Goal: Entertainment & Leisure: Consume media (video, audio)

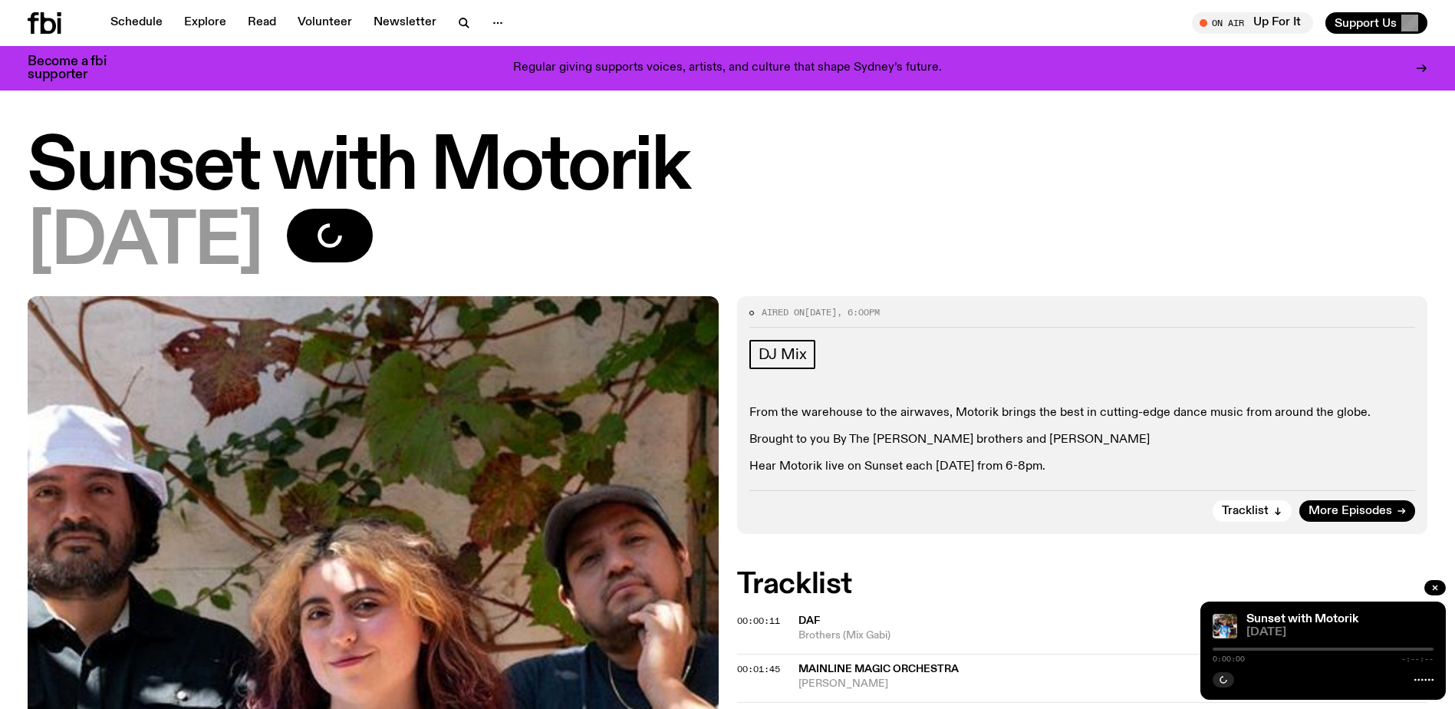
scroll to position [1118, 0]
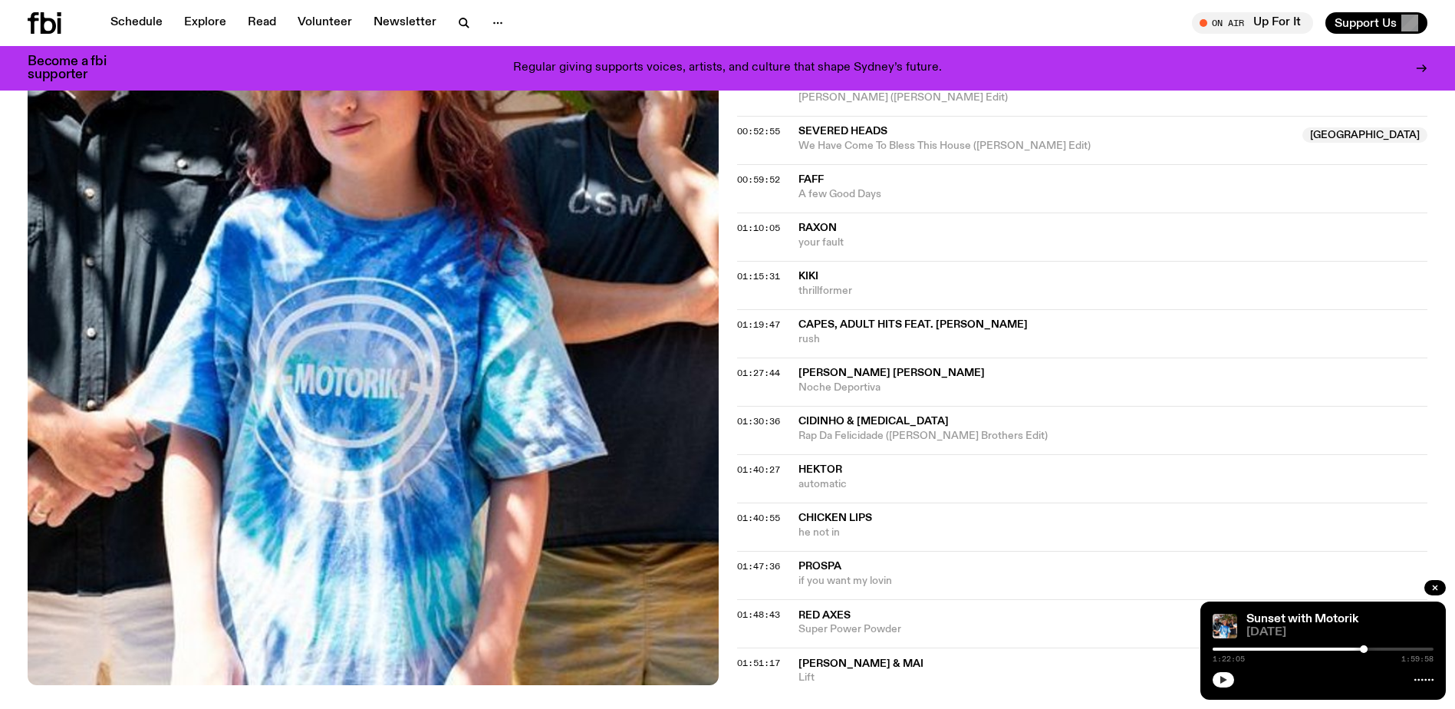
click at [1221, 679] on icon "button" at bounding box center [1223, 680] width 7 height 8
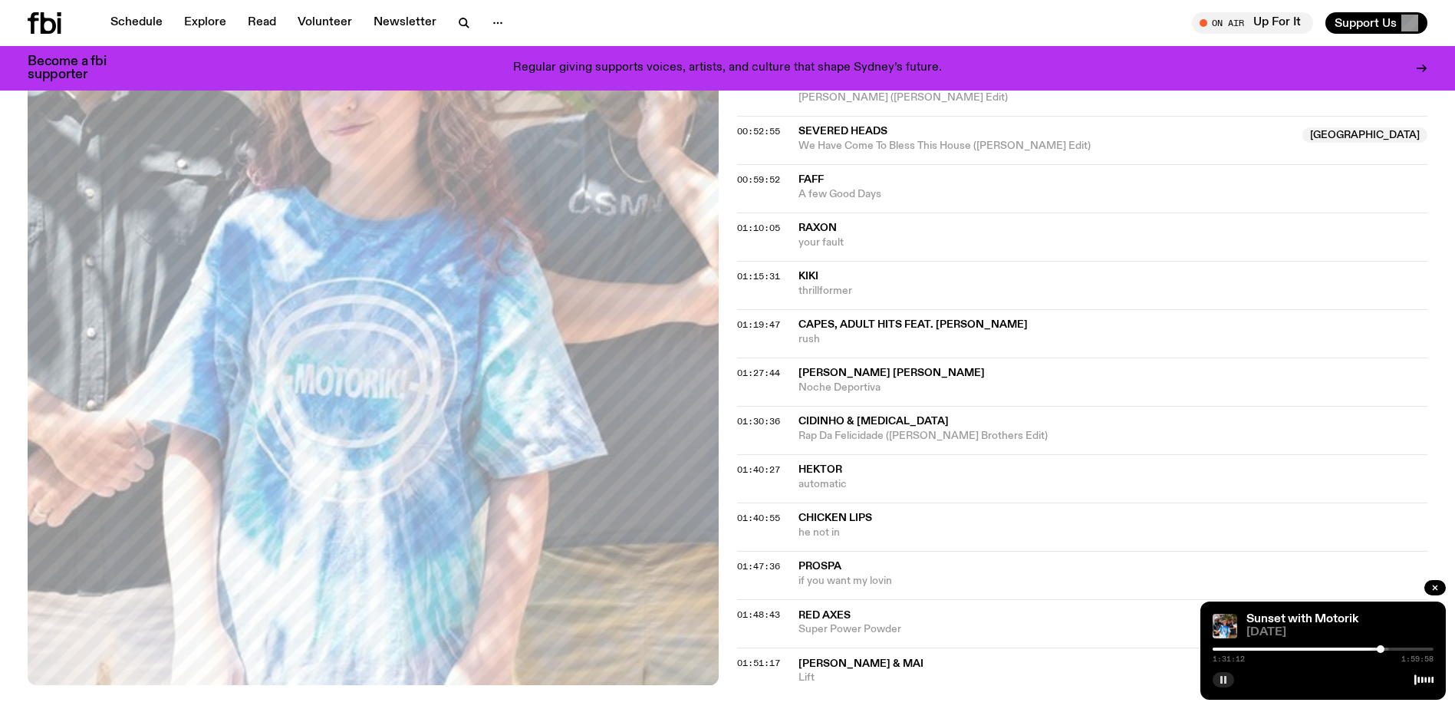
click at [820, 469] on span "Hektor" at bounding box center [820, 469] width 44 height 11
click at [818, 468] on span "Hektor" at bounding box center [820, 469] width 44 height 11
click at [748, 469] on span "01:40:27" at bounding box center [758, 469] width 43 height 12
click at [753, 370] on span "01:27:44" at bounding box center [758, 373] width 43 height 12
click at [751, 321] on span "01:19:47" at bounding box center [758, 324] width 43 height 12
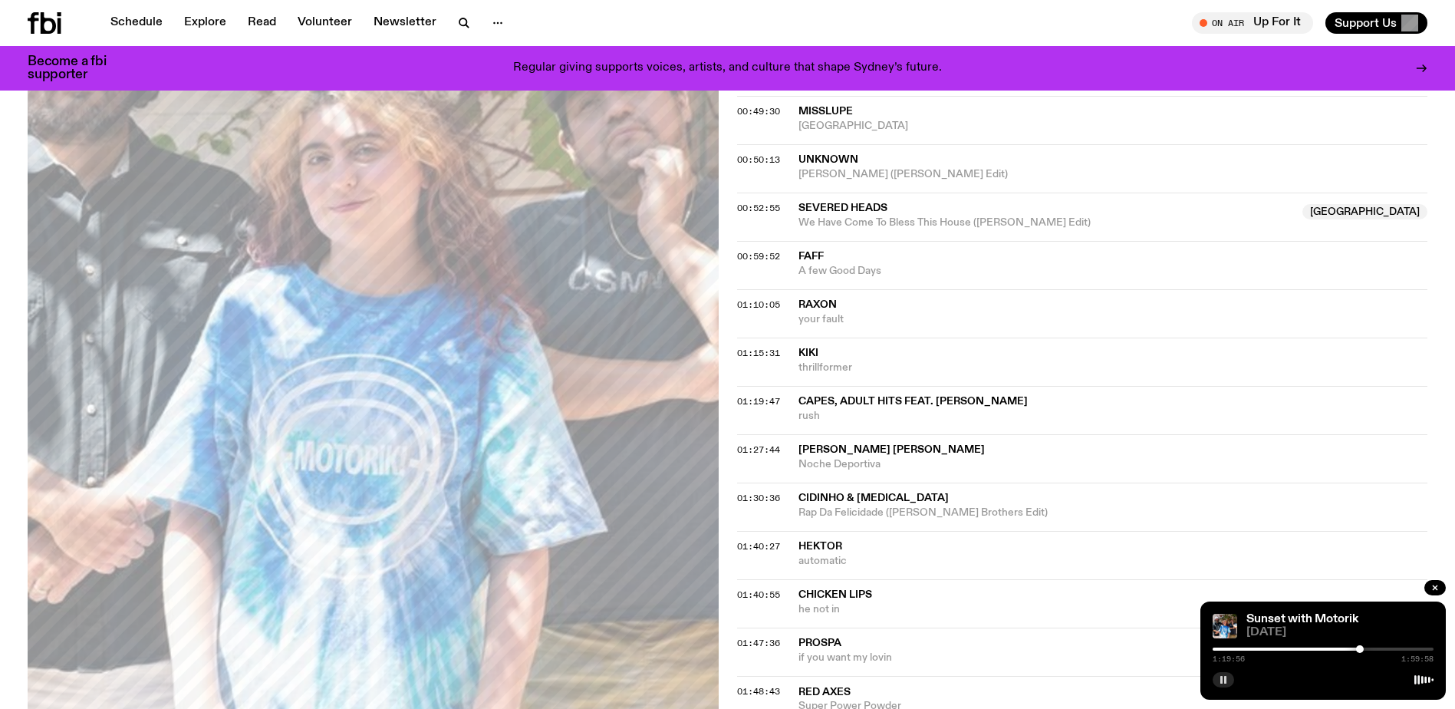
scroll to position [965, 0]
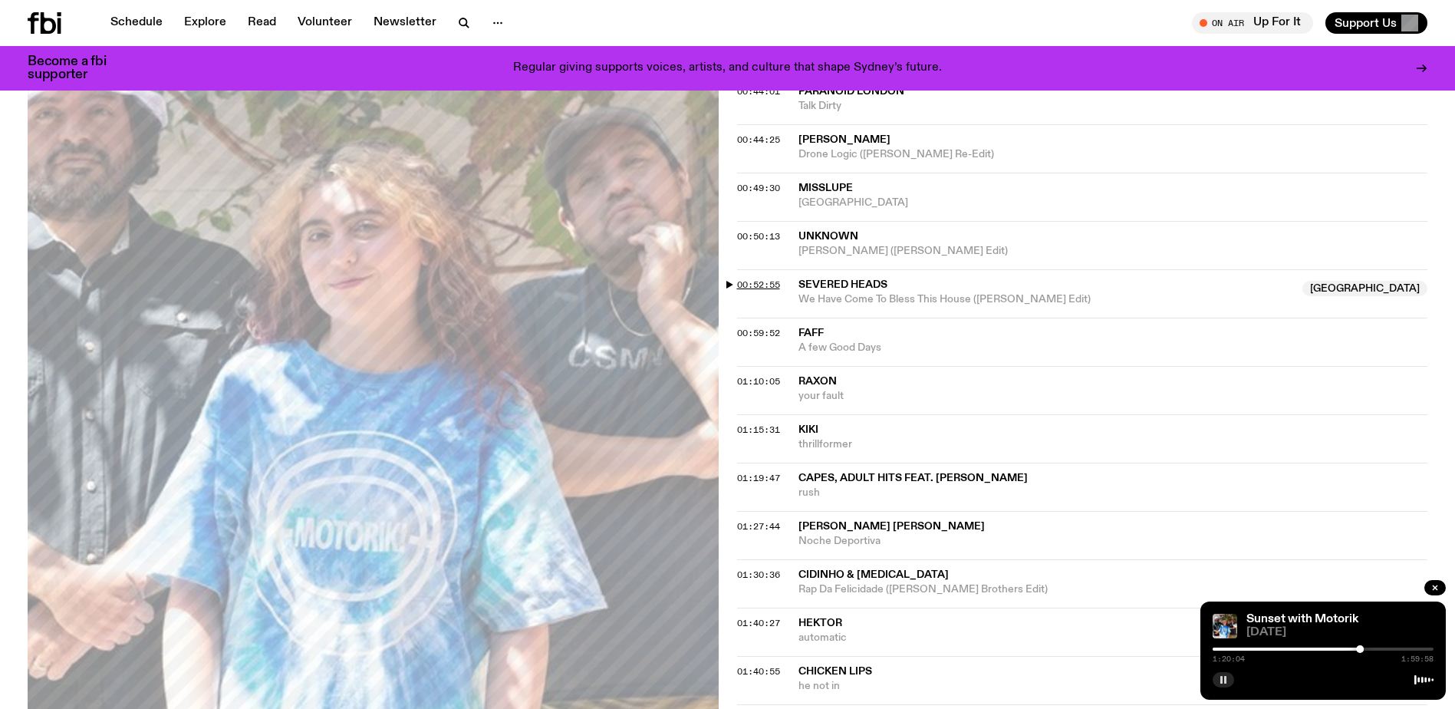
click at [768, 285] on span "00:52:55" at bounding box center [758, 284] width 43 height 12
click at [1221, 673] on button "button" at bounding box center [1223, 679] width 21 height 15
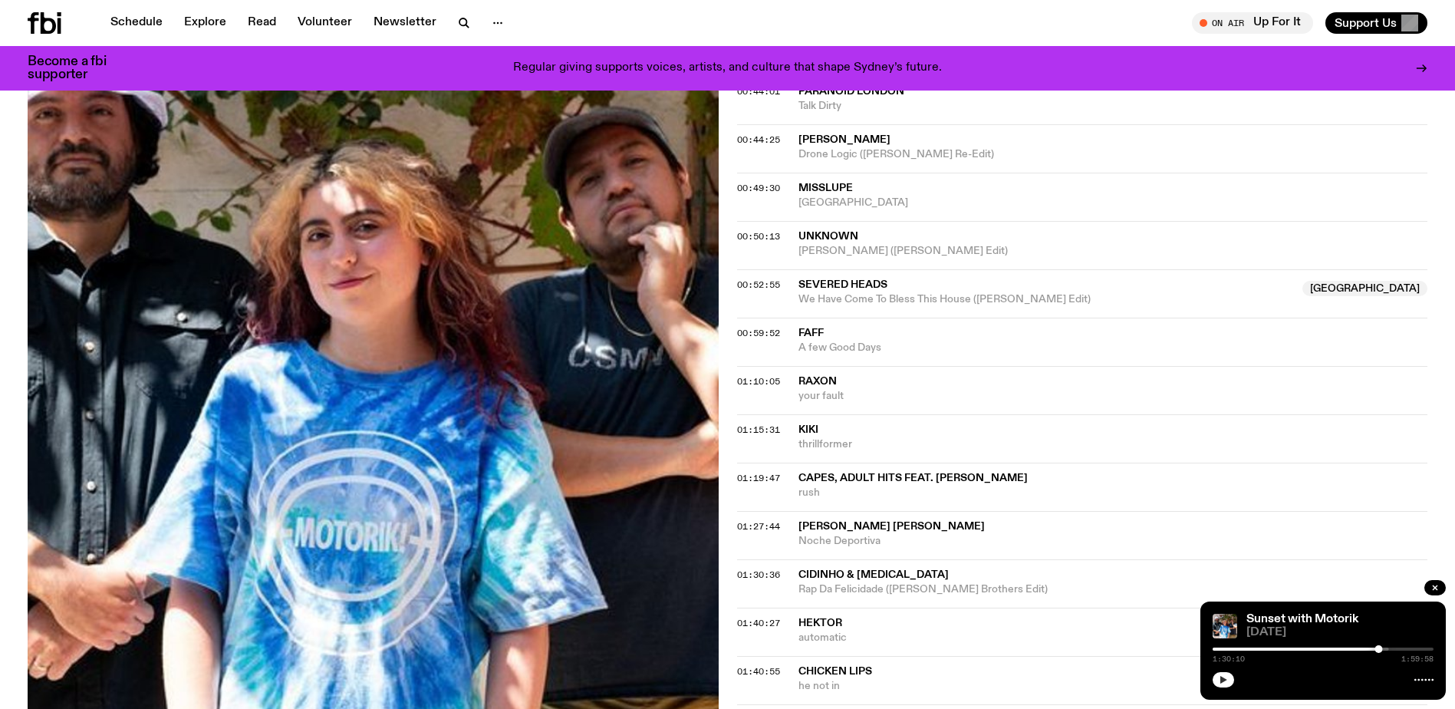
click at [1222, 681] on icon "button" at bounding box center [1223, 680] width 7 height 8
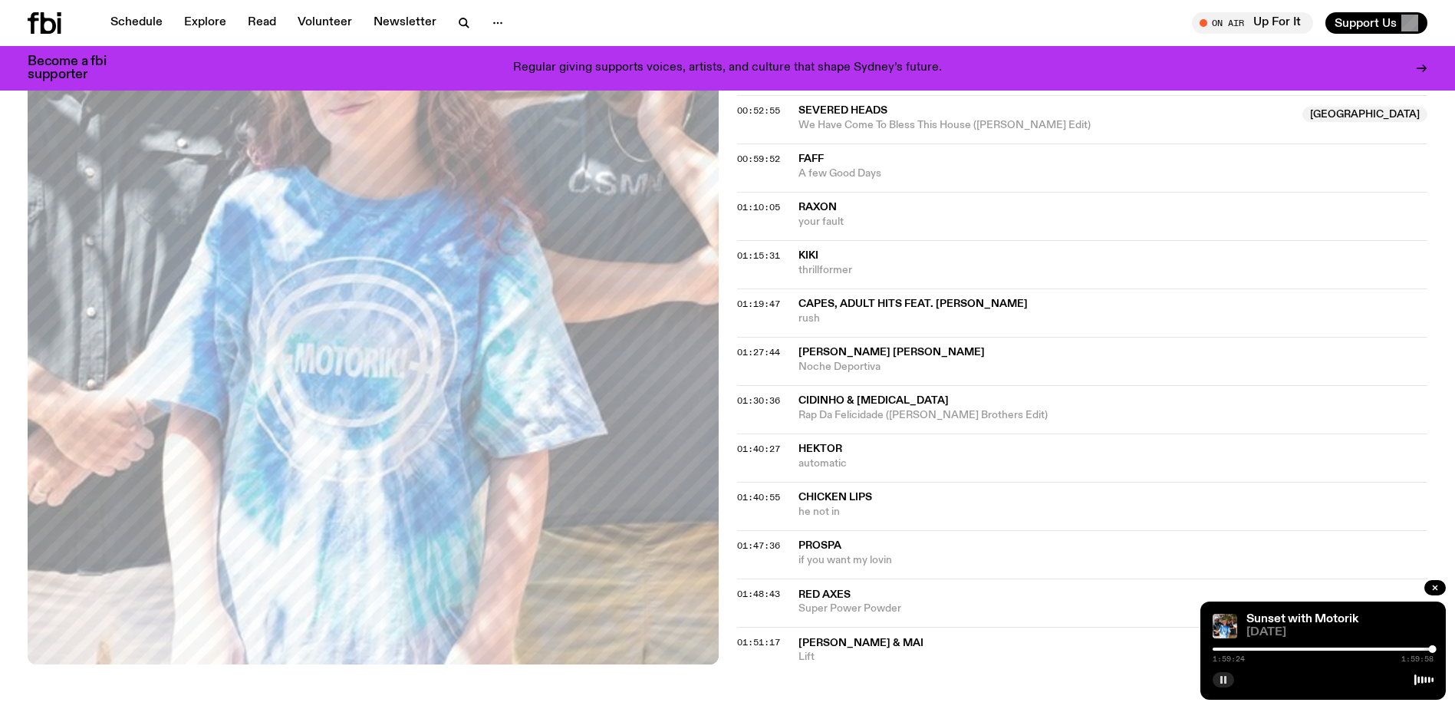
scroll to position [1118, 0]
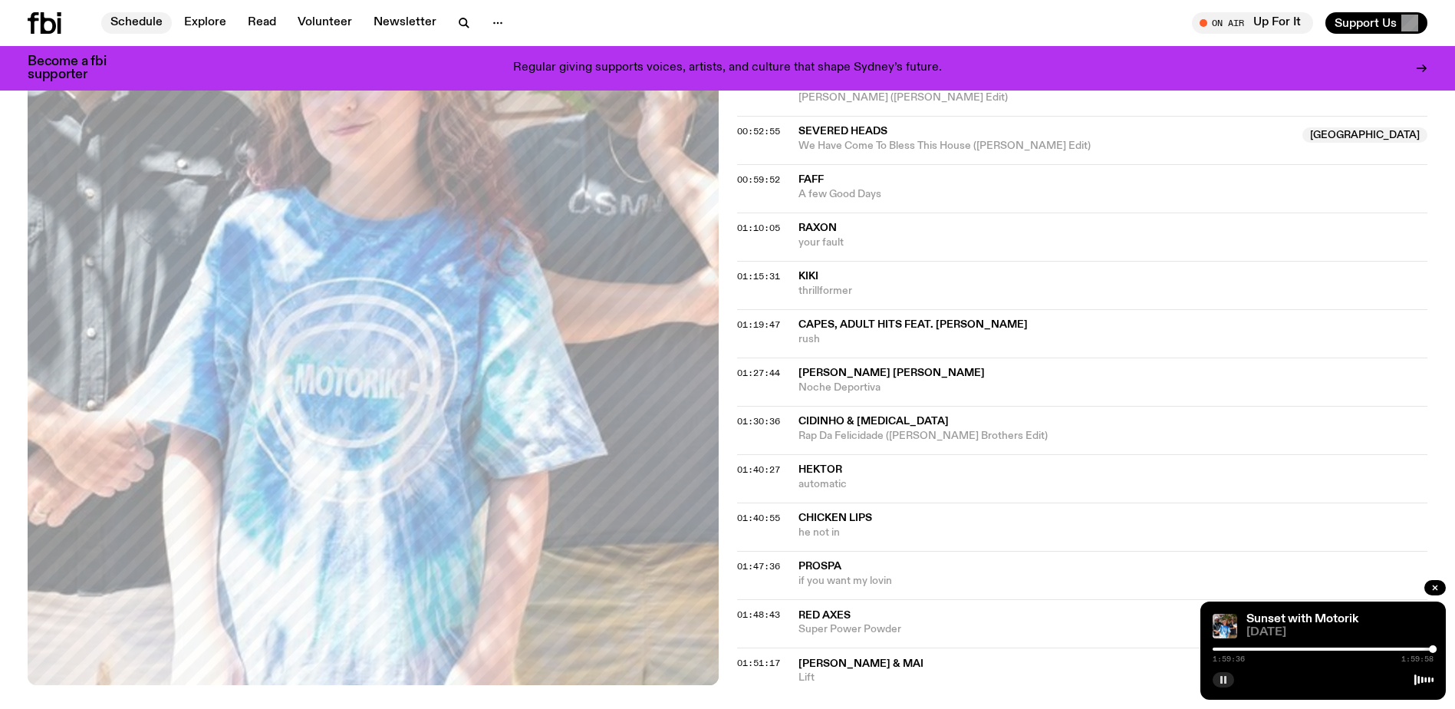
click at [137, 18] on link "Schedule" at bounding box center [136, 22] width 71 height 21
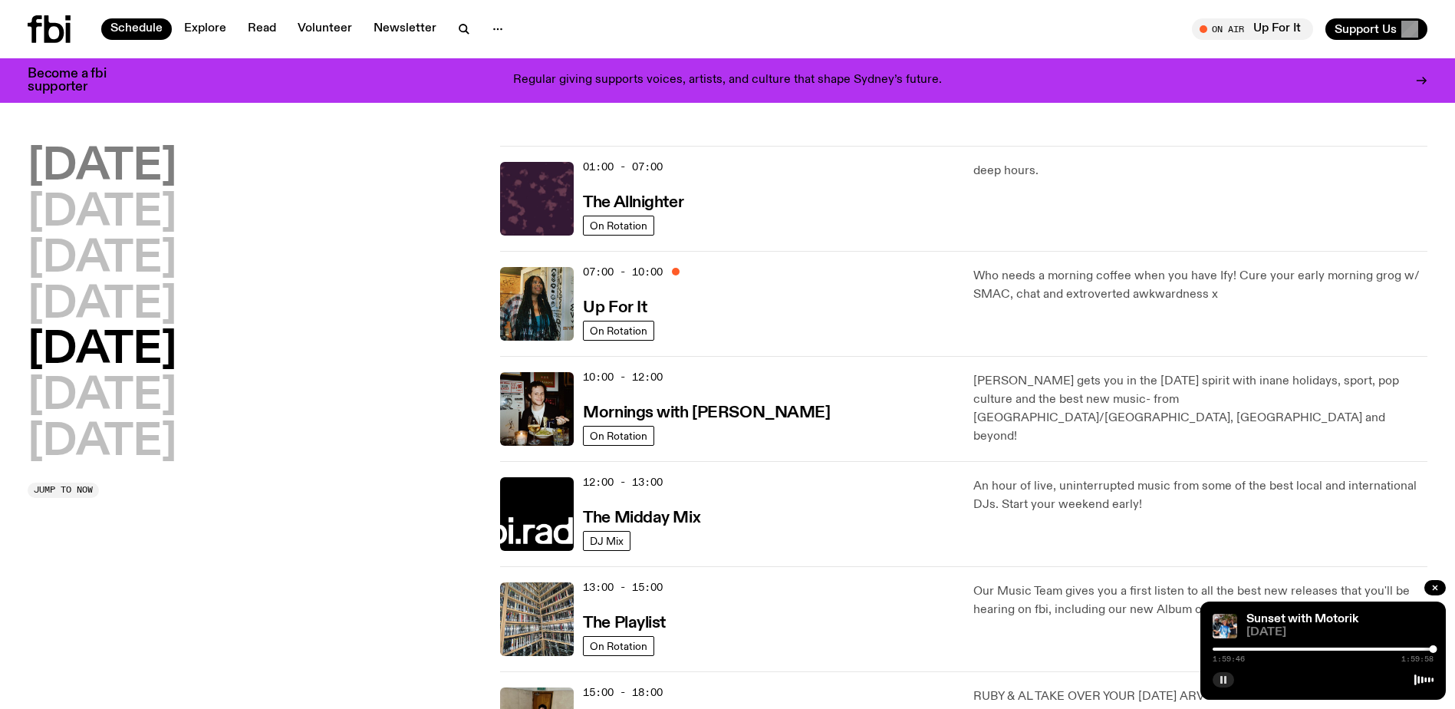
click at [150, 147] on h2 "Monday" at bounding box center [102, 167] width 149 height 43
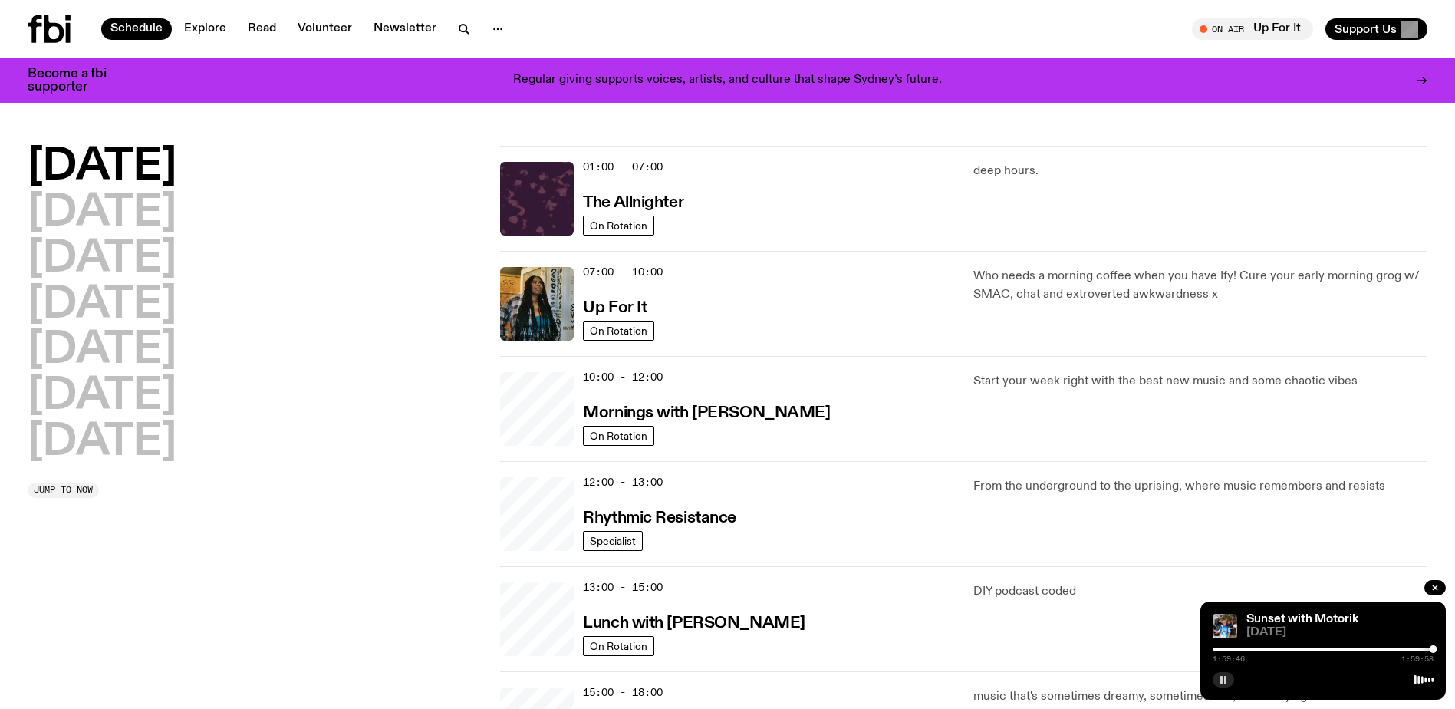
scroll to position [43, 0]
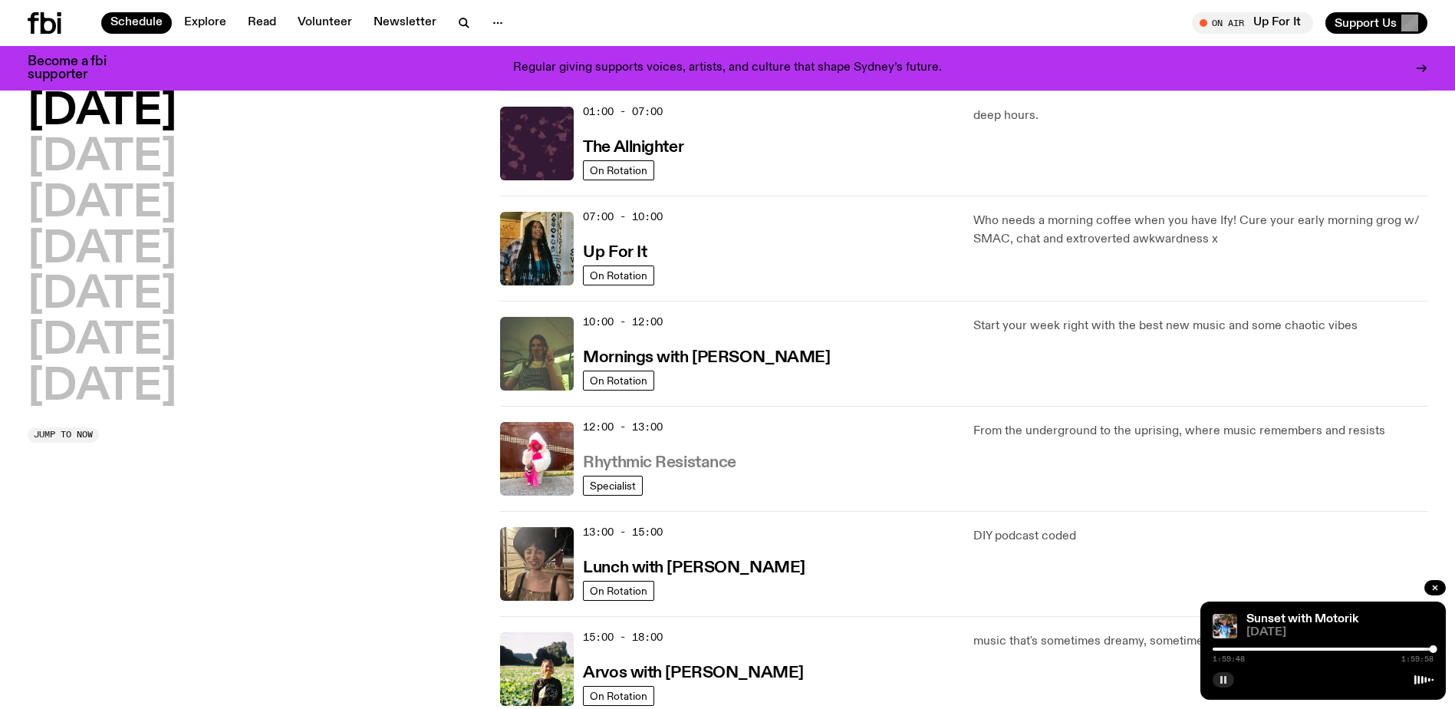
click at [668, 471] on h3 "Rhythmic Resistance" at bounding box center [659, 463] width 153 height 16
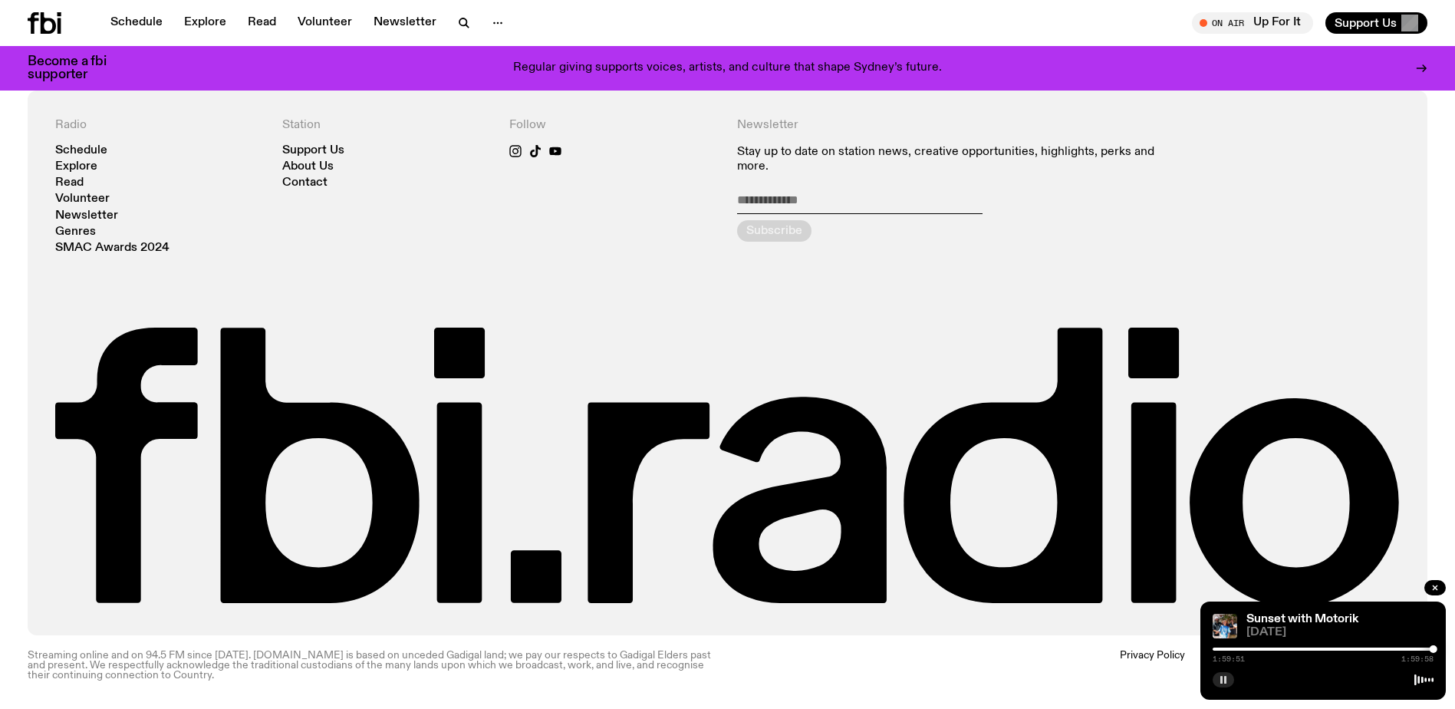
scroll to position [682, 0]
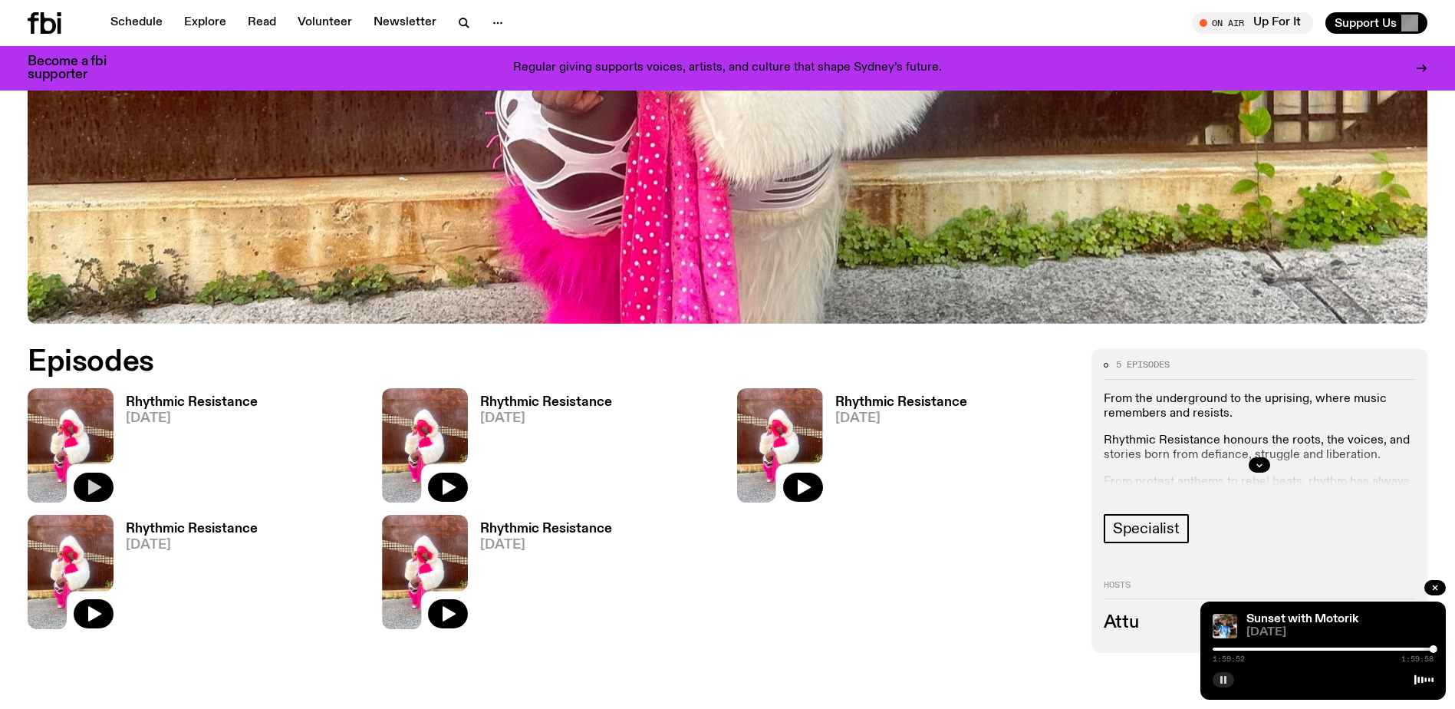
click at [86, 489] on icon "button" at bounding box center [93, 487] width 18 height 18
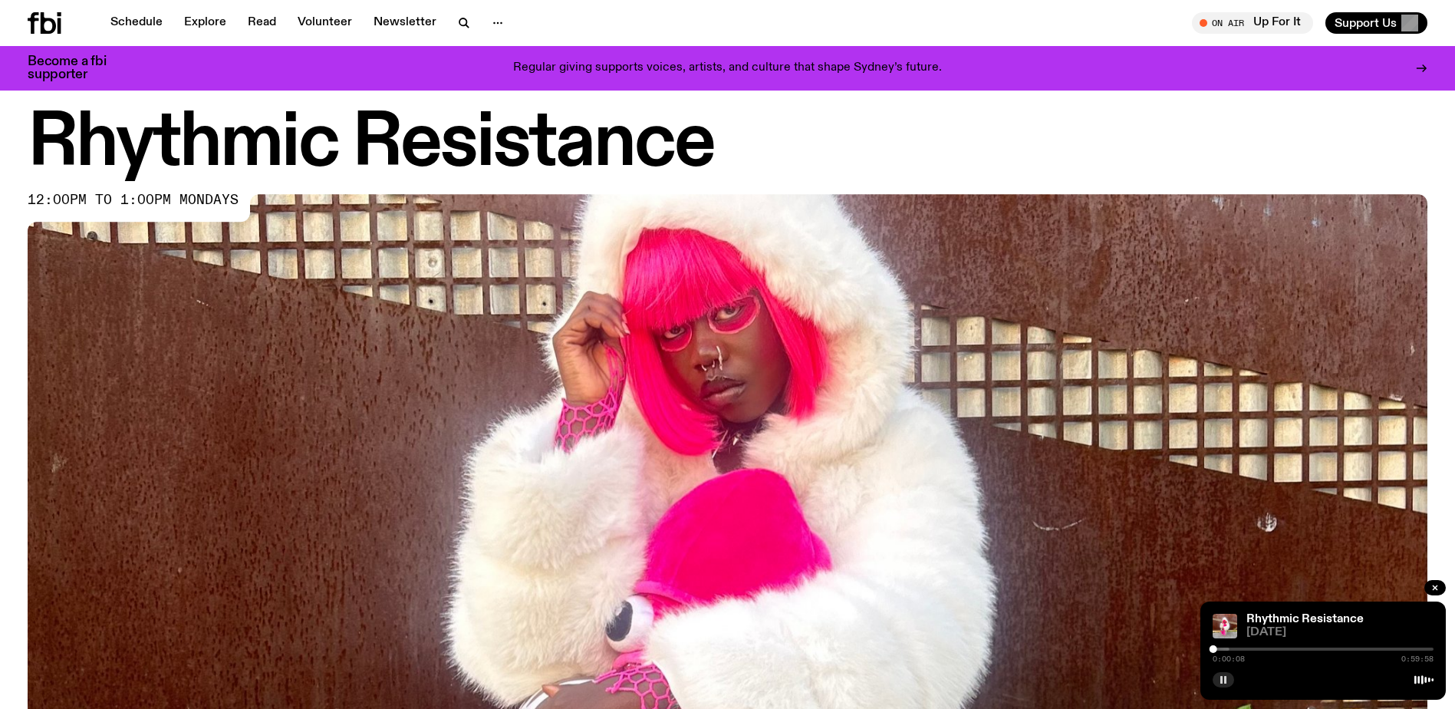
scroll to position [0, 0]
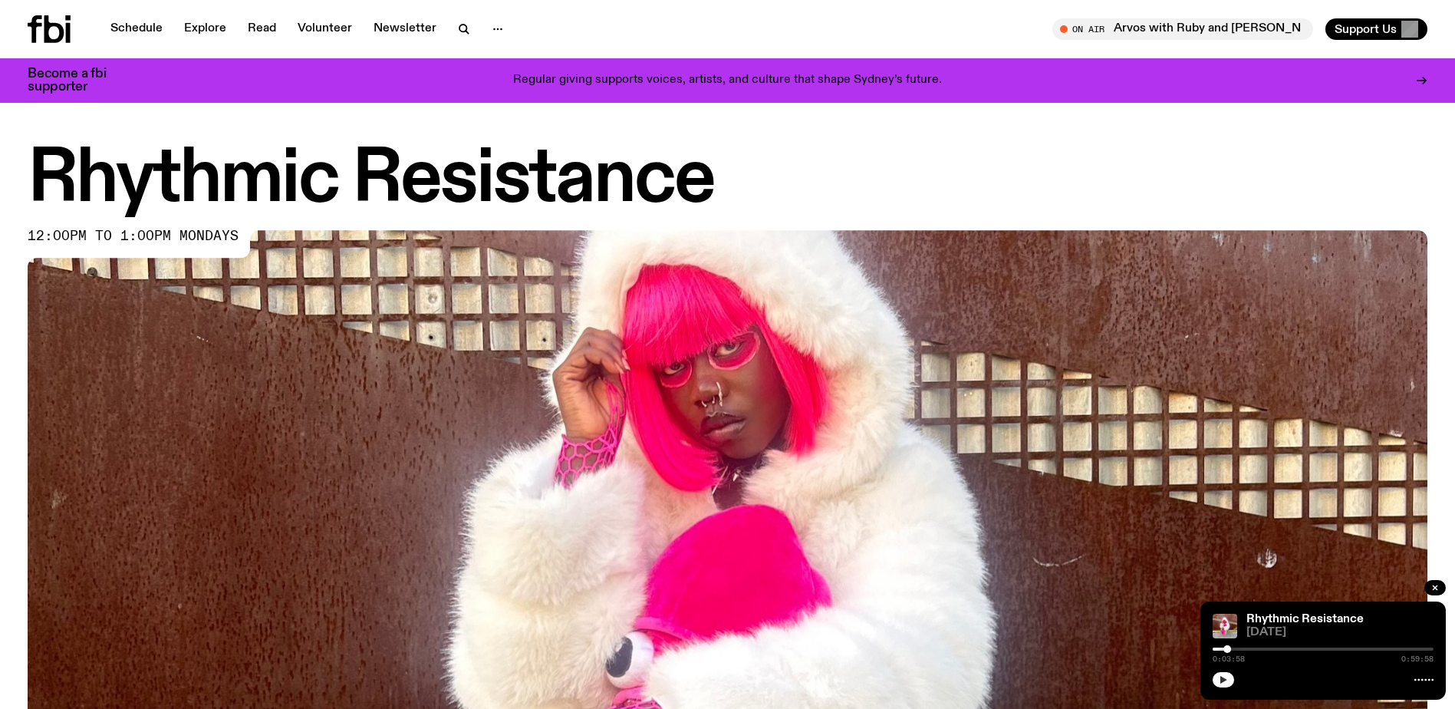
click at [1225, 676] on icon "button" at bounding box center [1223, 679] width 9 height 9
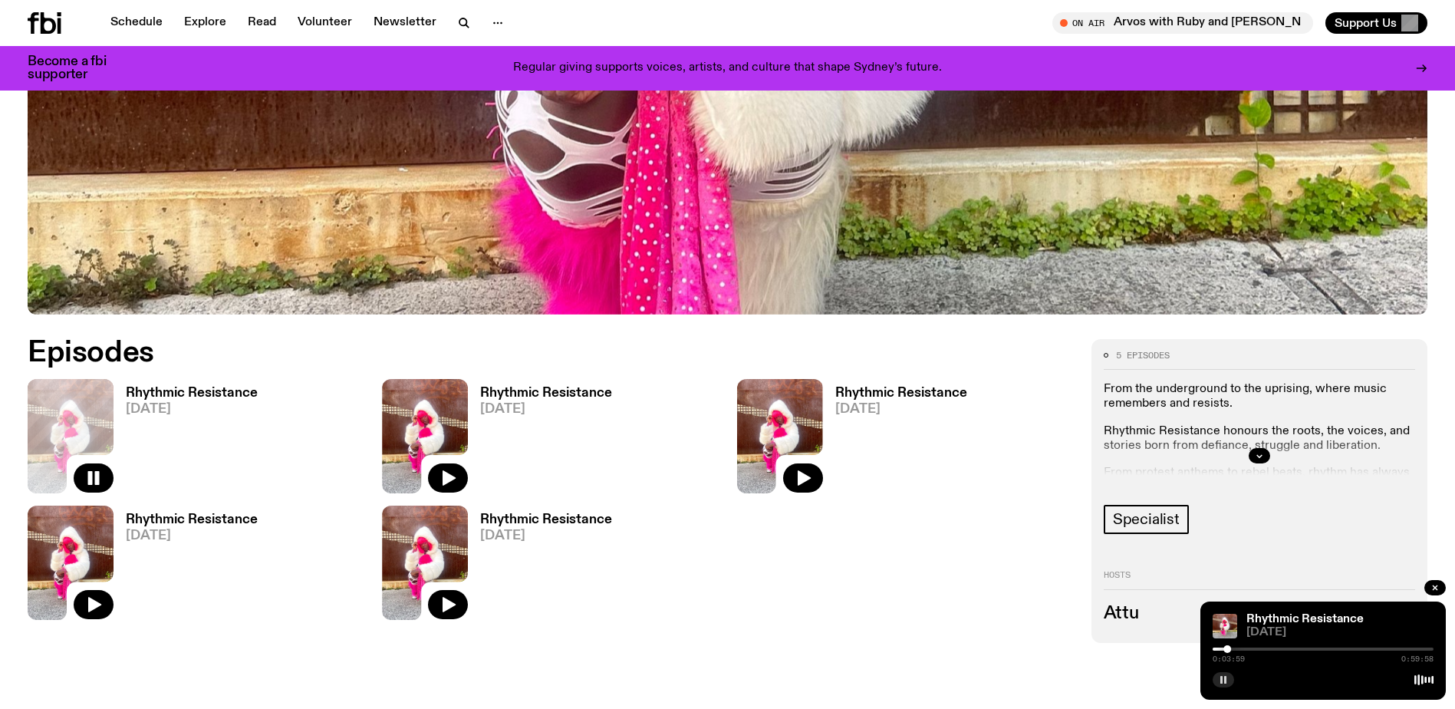
scroll to position [759, 0]
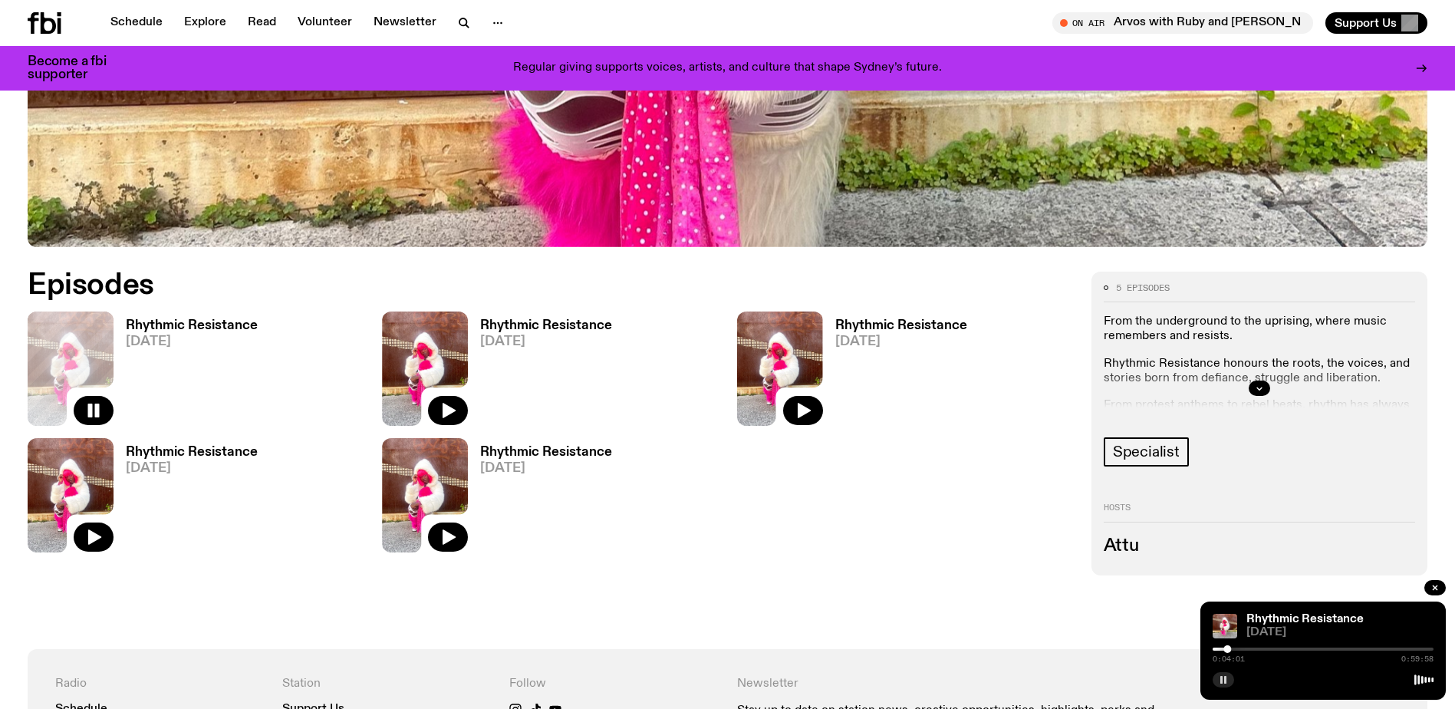
click at [210, 321] on h3 "Rhythmic Resistance" at bounding box center [192, 325] width 132 height 13
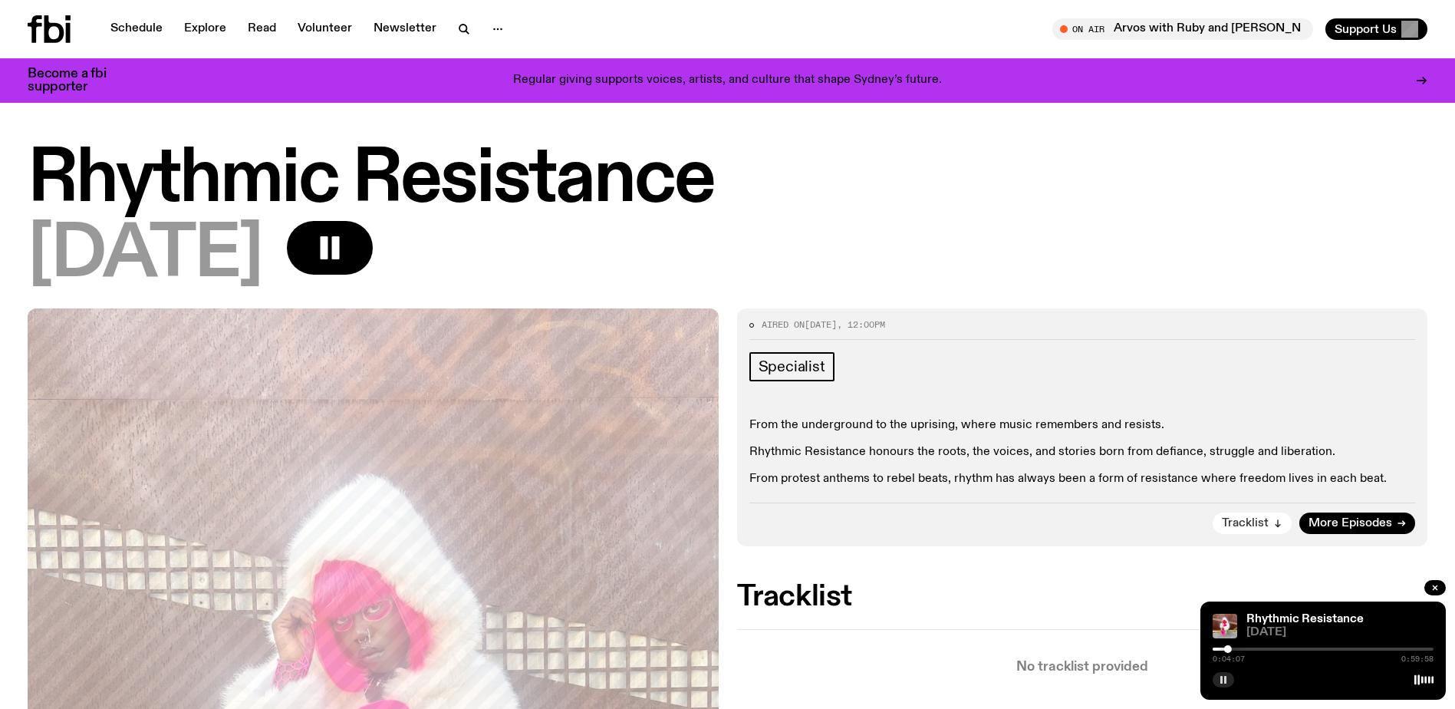
click at [1257, 518] on span "Tracklist" at bounding box center [1245, 524] width 47 height 12
